Goal: Task Accomplishment & Management: Manage account settings

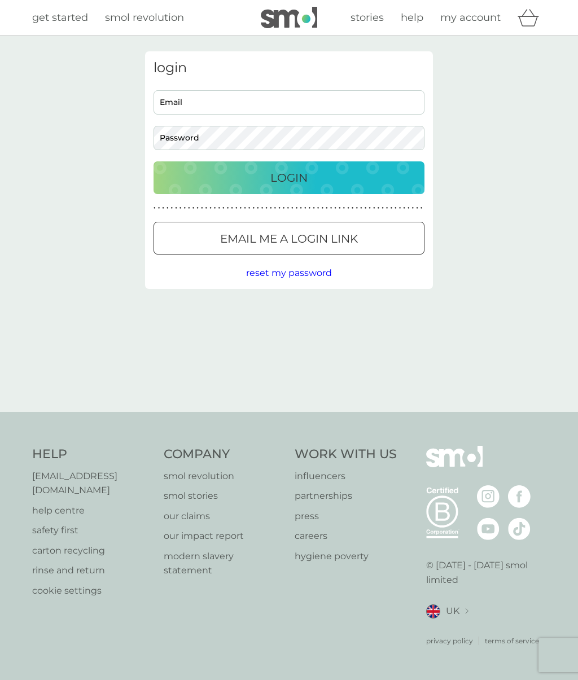
click at [231, 96] on input "Email" at bounding box center [288, 102] width 271 height 24
type input "[EMAIL_ADDRESS][DOMAIN_NAME]"
click at [352, 185] on div "Login" at bounding box center [289, 178] width 248 height 18
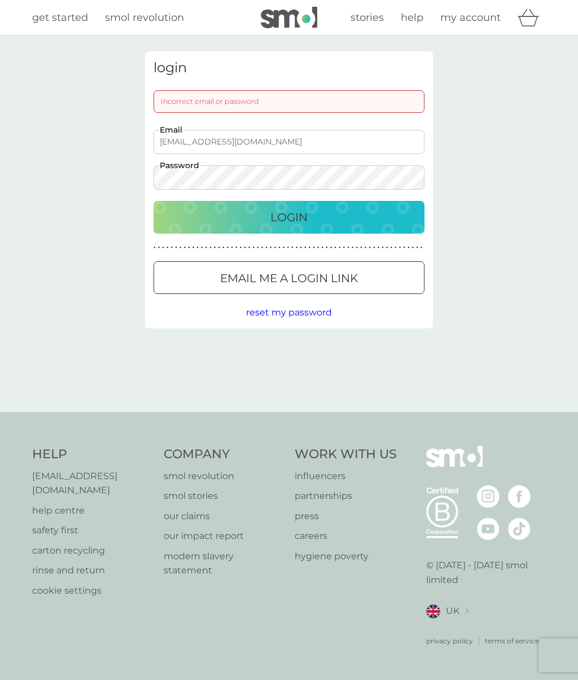
click at [276, 140] on input "[EMAIL_ADDRESS][DOMAIN_NAME]" at bounding box center [288, 142] width 271 height 24
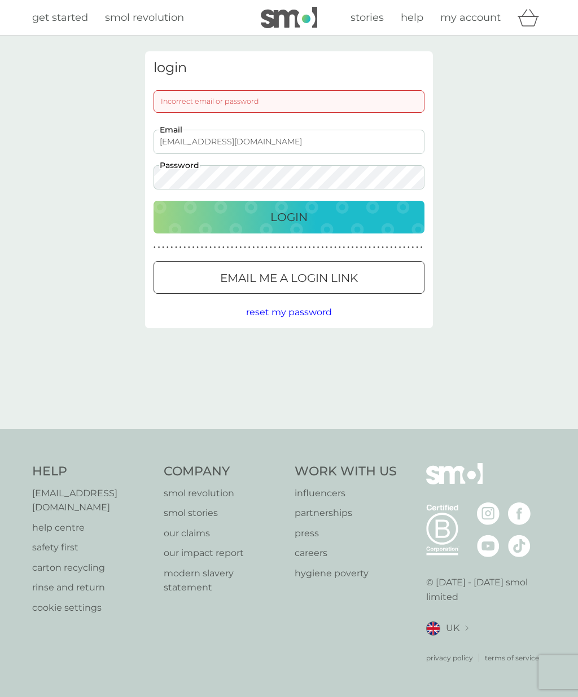
click at [362, 216] on div "Login" at bounding box center [289, 217] width 248 height 18
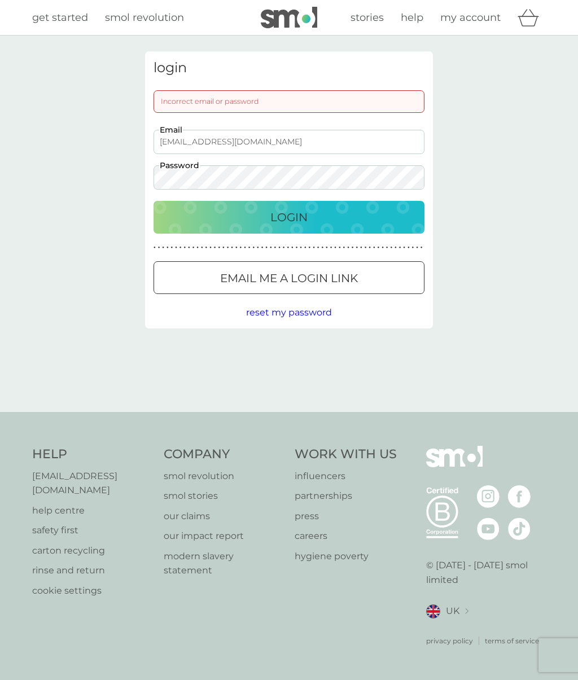
click at [355, 278] on p "Email me a login link" at bounding box center [289, 278] width 138 height 18
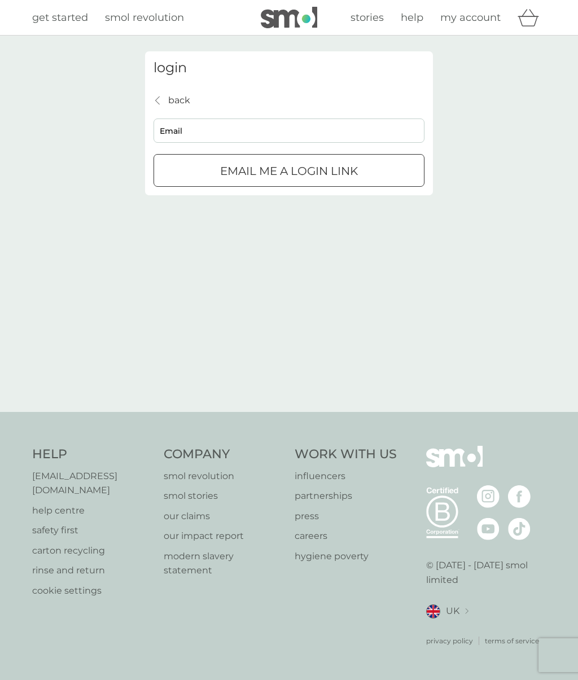
click at [244, 127] on input "Email" at bounding box center [288, 130] width 271 height 24
type input "[EMAIL_ADDRESS][DOMAIN_NAME]"
click at [394, 176] on div "Email me a login link" at bounding box center [289, 171] width 270 height 18
